Goal: Check status: Check status

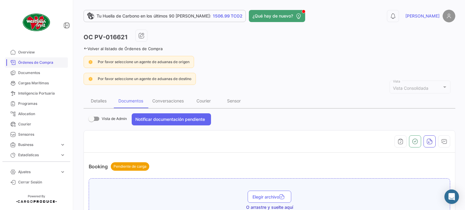
drag, startPoint x: 0, startPoint y: 0, endPoint x: 34, endPoint y: 64, distance: 72.8
click at [34, 64] on span "Órdenes de Compra" at bounding box center [41, 62] width 47 height 5
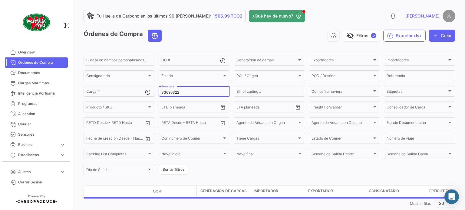
click at [194, 92] on input "33696322" at bounding box center [194, 92] width 66 height 4
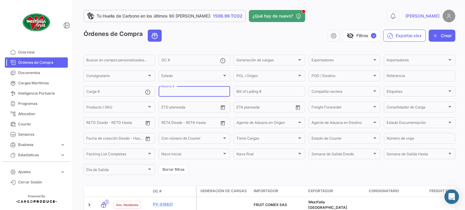
paste input "LMM0541053"
type input "LMM0541053"
click at [221, 45] on div "Órdenes de Compra visibility_off Filtros ✓ Exportar.xlsx Crear" at bounding box center [270, 38] width 372 height 17
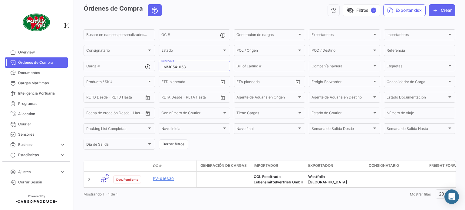
scroll to position [35, 0]
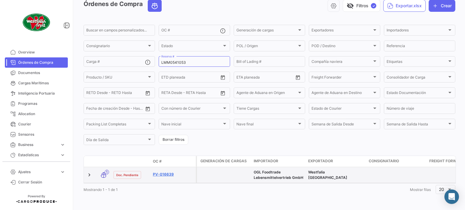
click at [163, 172] on link "PV-016639" at bounding box center [173, 174] width 41 height 5
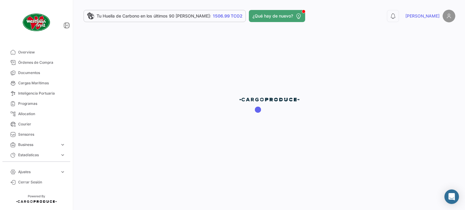
click at [163, 169] on div at bounding box center [269, 105] width 391 height 210
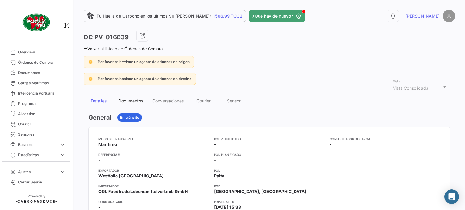
click at [132, 99] on div "Documentos" at bounding box center [130, 100] width 25 height 5
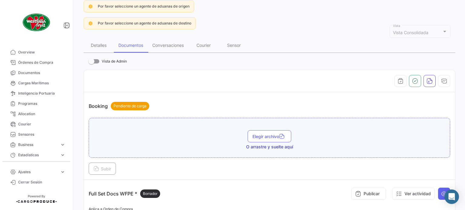
scroll to position [53, 0]
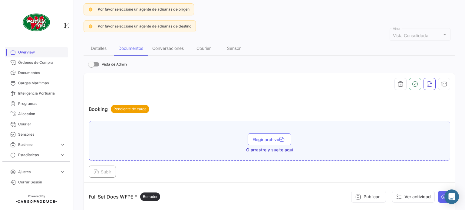
click at [38, 51] on span "Overview" at bounding box center [41, 52] width 47 height 5
